Goal: Obtain resource: Obtain resource

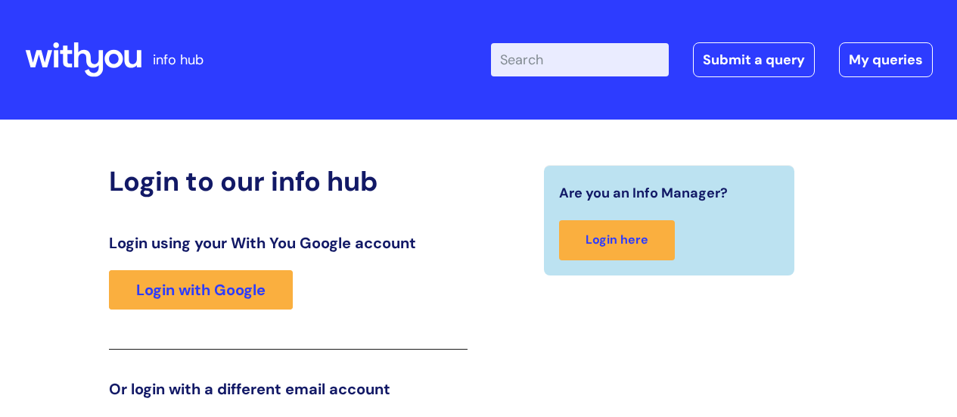
scroll to position [231, 0]
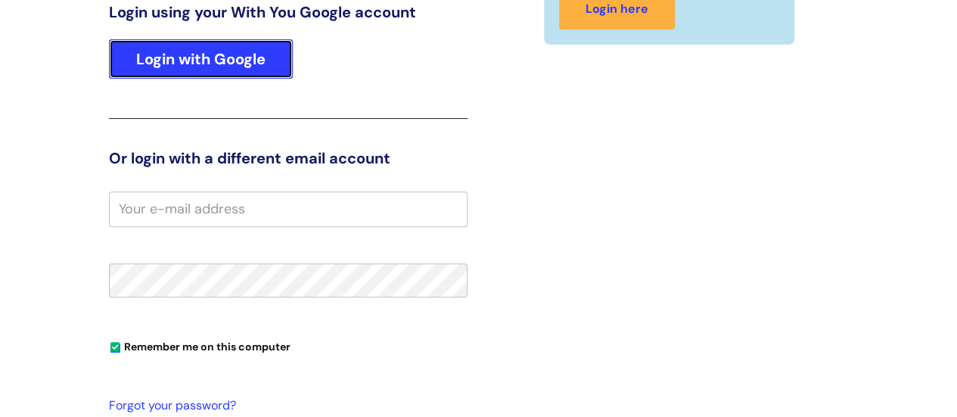
click at [209, 48] on link "Login with Google" at bounding box center [201, 58] width 184 height 39
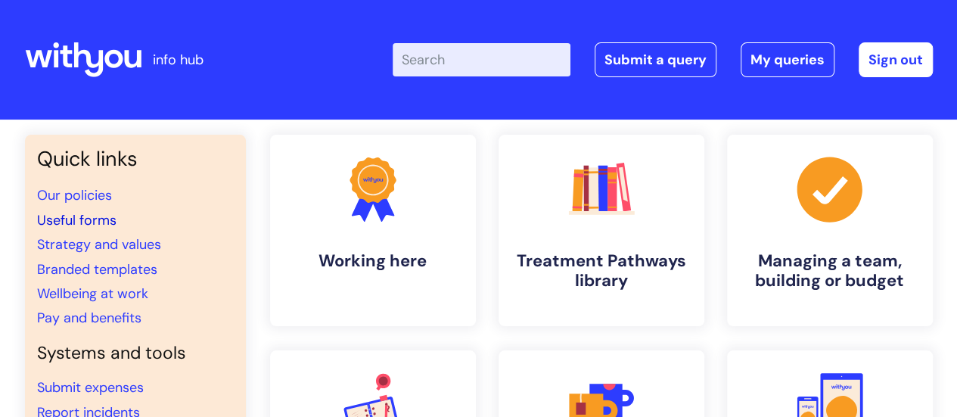
click at [95, 214] on link "Useful forms" at bounding box center [76, 220] width 79 height 18
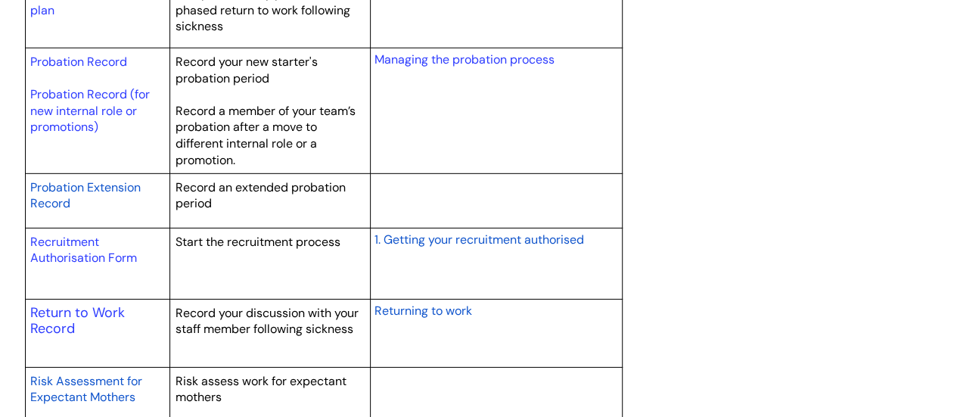
scroll to position [2195, 0]
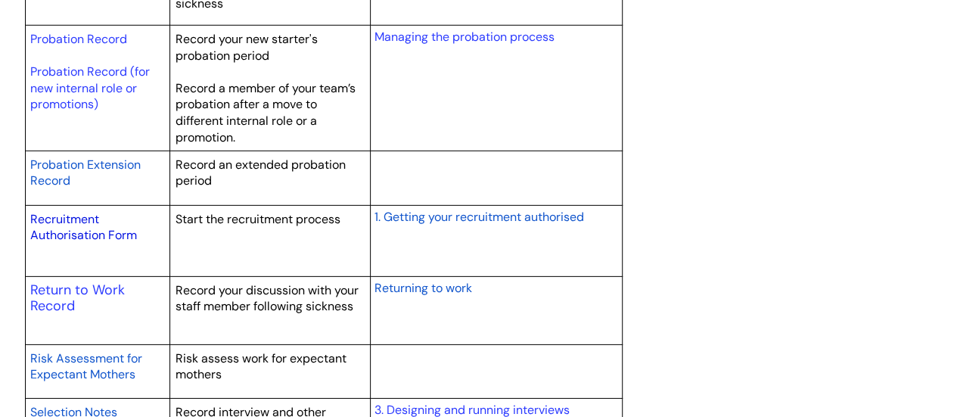
click at [65, 229] on link "Recruitment Authorisation Form" at bounding box center [83, 227] width 107 height 33
